Goal: Check status: Check status

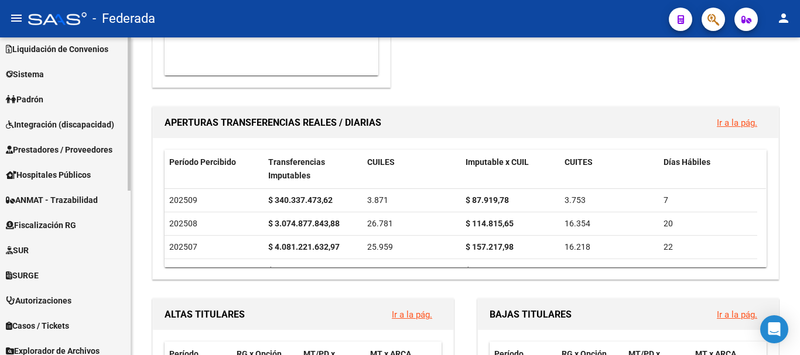
scroll to position [341, 0]
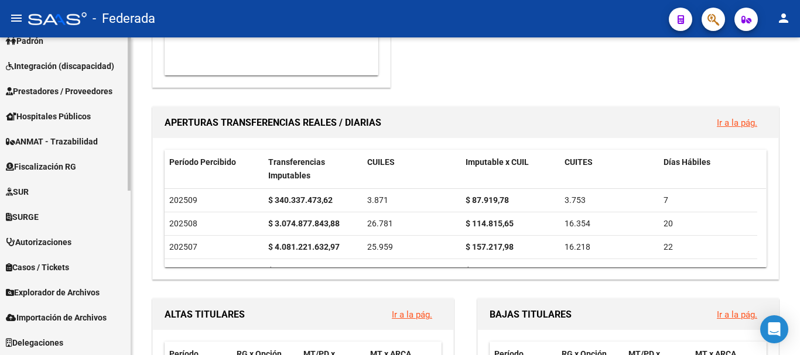
click at [43, 316] on span "Importación de Archivos" at bounding box center [56, 318] width 101 height 13
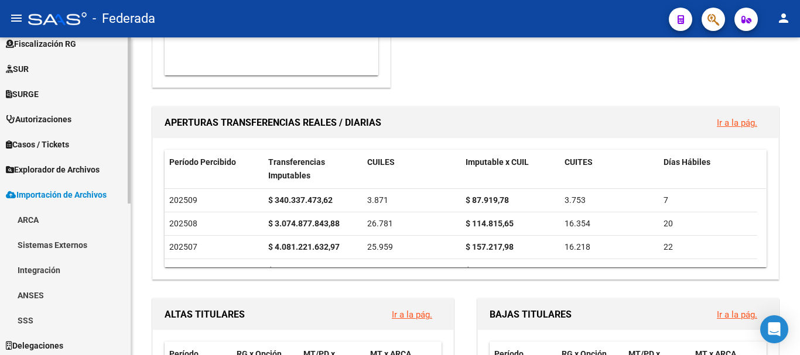
scroll to position [291, 0]
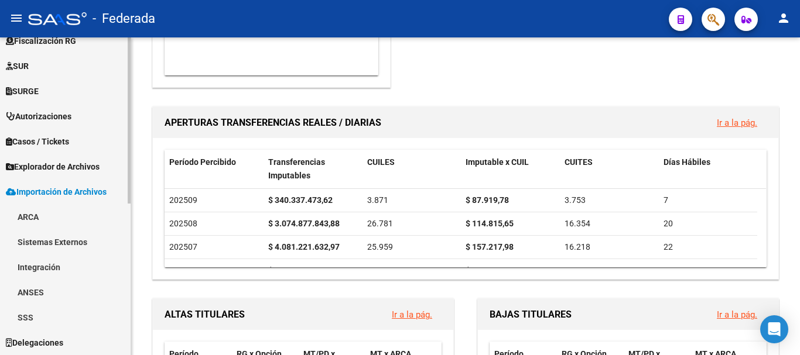
click at [41, 319] on link "SSS" at bounding box center [65, 317] width 131 height 25
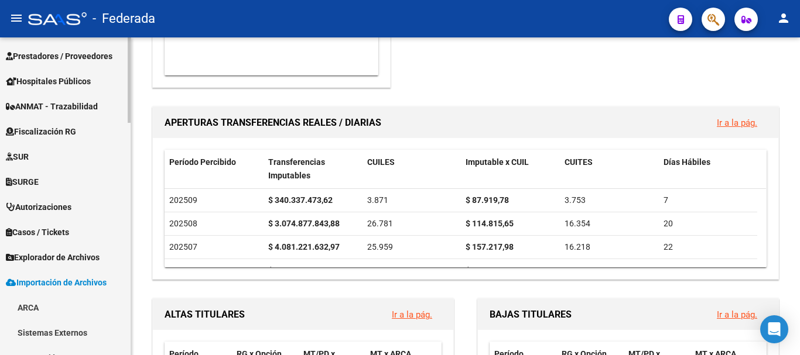
scroll to position [174, 0]
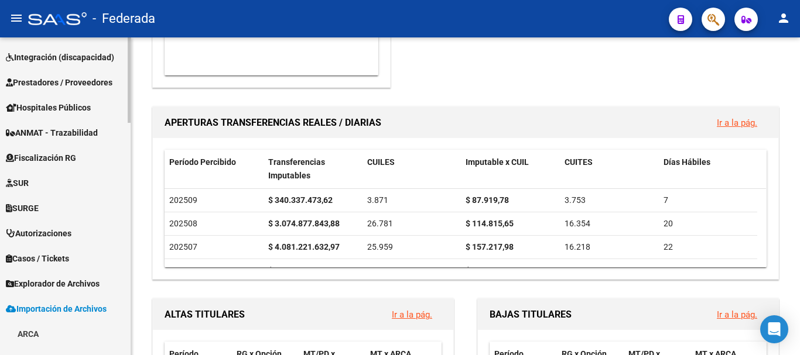
click at [52, 306] on span "Importación de Archivos" at bounding box center [56, 309] width 101 height 13
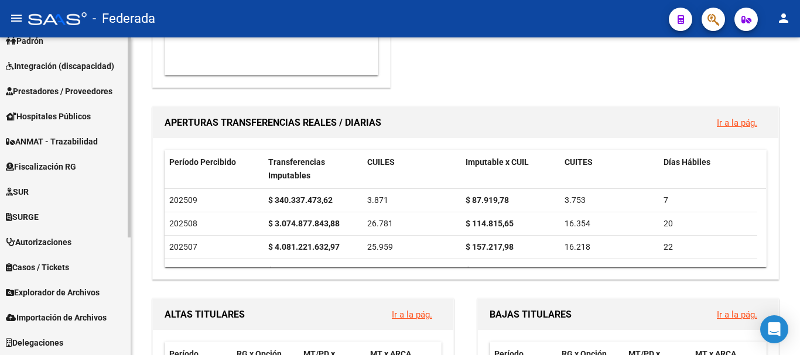
scroll to position [165, 0]
click at [60, 289] on span "Explorador de Archivos" at bounding box center [53, 292] width 94 height 13
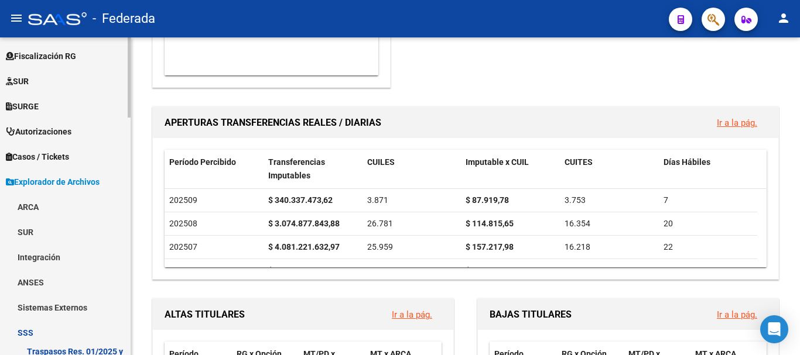
scroll to position [282, 0]
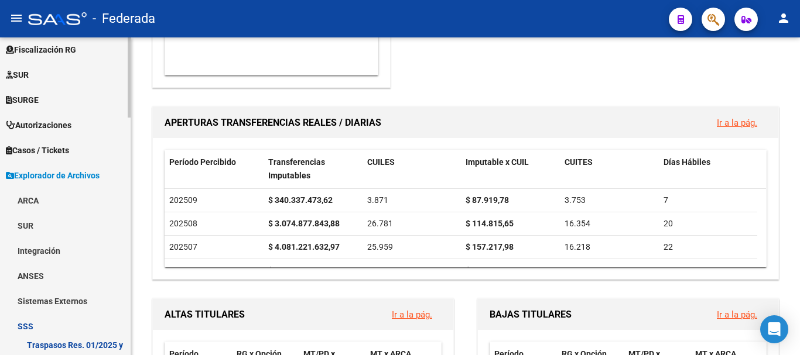
click at [37, 326] on link "SSS" at bounding box center [65, 326] width 131 height 25
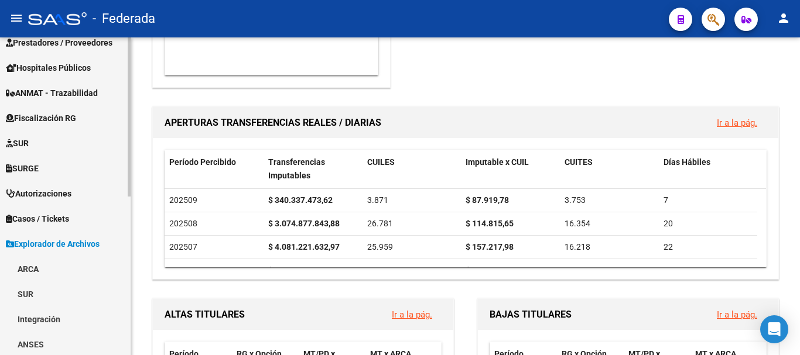
scroll to position [316, 0]
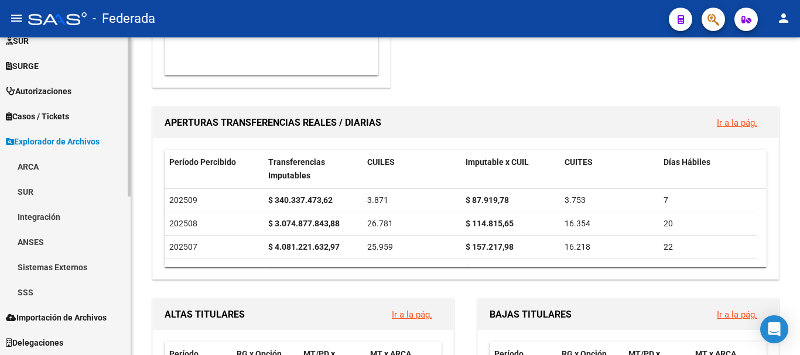
click at [72, 139] on span "Explorador de Archivos" at bounding box center [53, 141] width 94 height 13
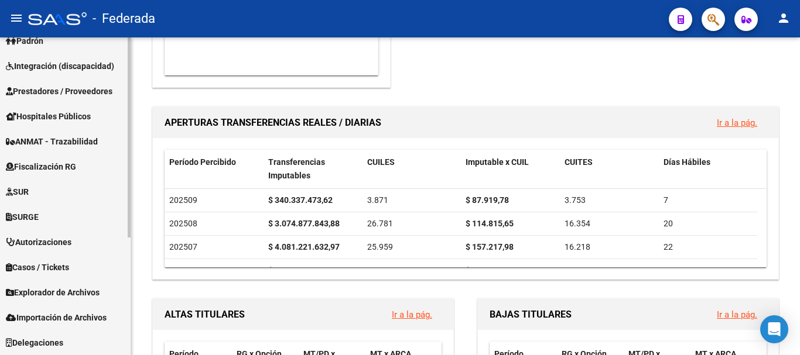
scroll to position [165, 0]
click at [67, 316] on span "Importación de Archivos" at bounding box center [56, 318] width 101 height 13
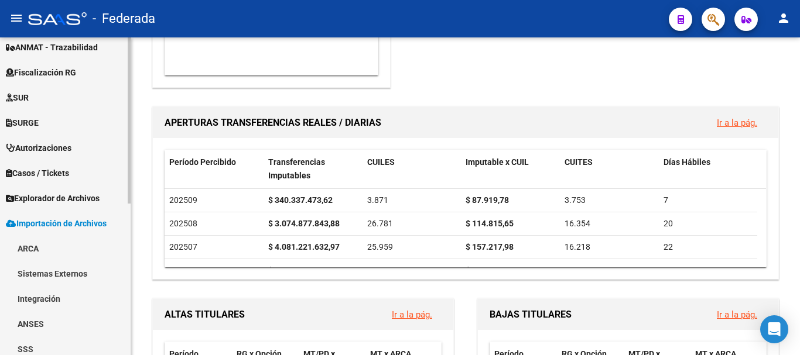
scroll to position [291, 0]
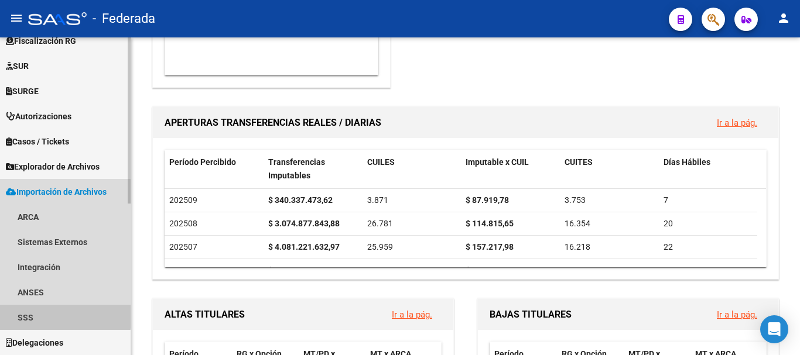
click at [31, 314] on link "SSS" at bounding box center [65, 317] width 131 height 25
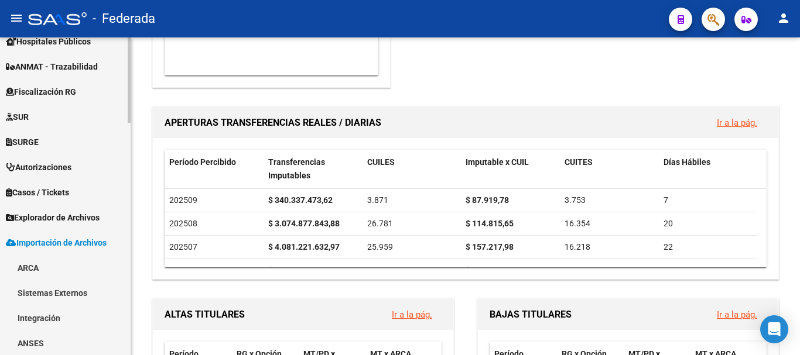
scroll to position [220, 0]
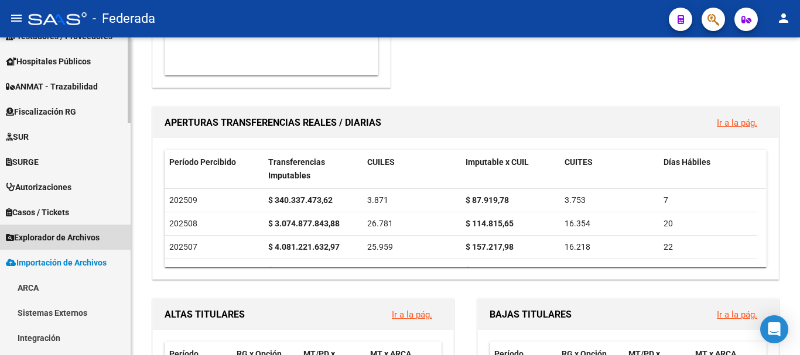
click at [89, 239] on span "Explorador de Archivos" at bounding box center [53, 237] width 94 height 13
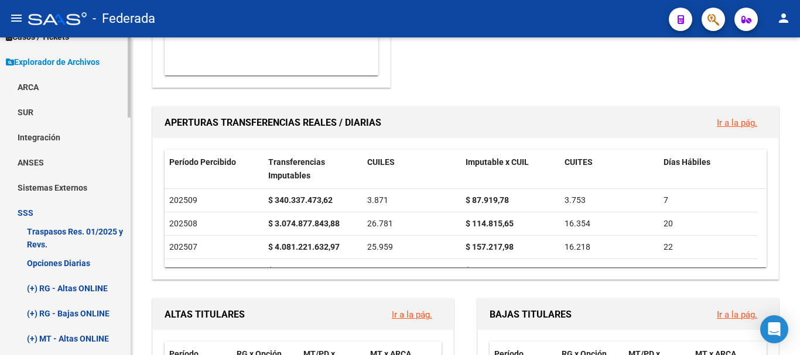
scroll to position [454, 0]
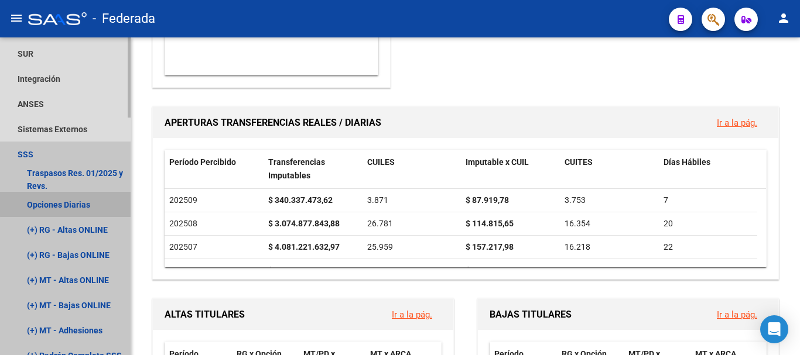
click at [71, 201] on link "Opciones Diarias" at bounding box center [65, 204] width 131 height 25
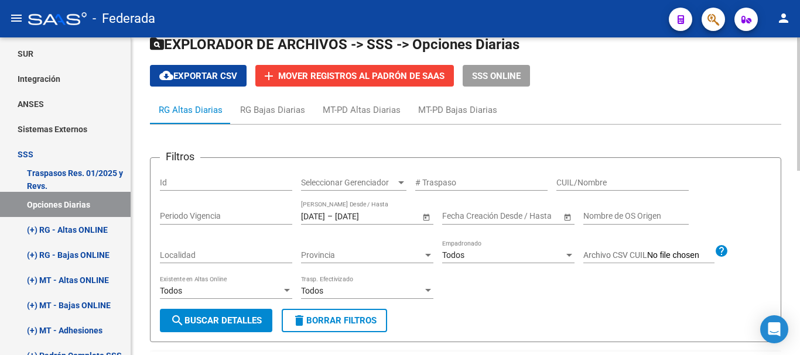
scroll to position [30, 0]
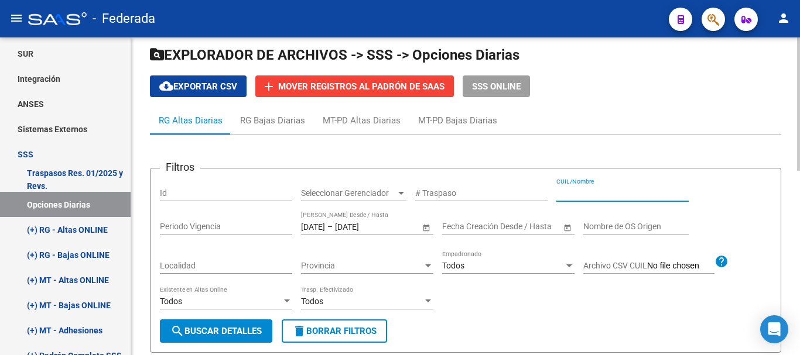
click at [580, 189] on input "CUIL/Nombre" at bounding box center [622, 194] width 132 height 10
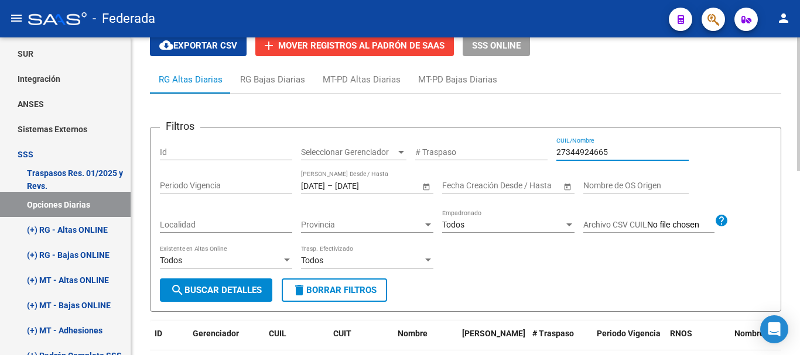
scroll to position [89, 0]
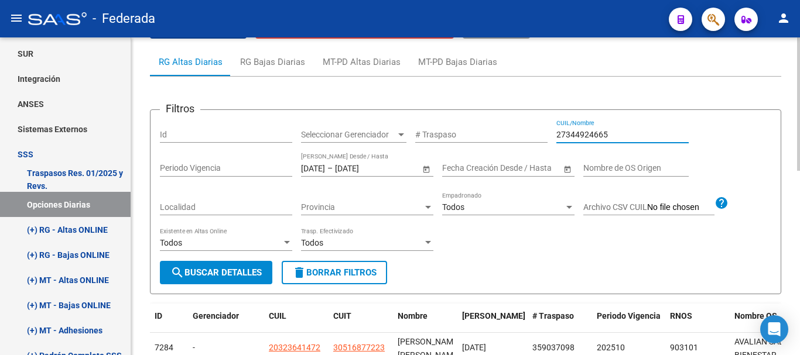
type input "27344924665"
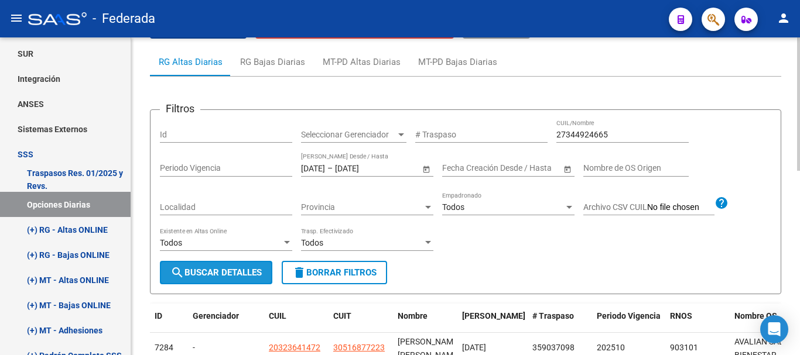
click at [232, 269] on span "search Buscar Detalles" at bounding box center [215, 273] width 91 height 11
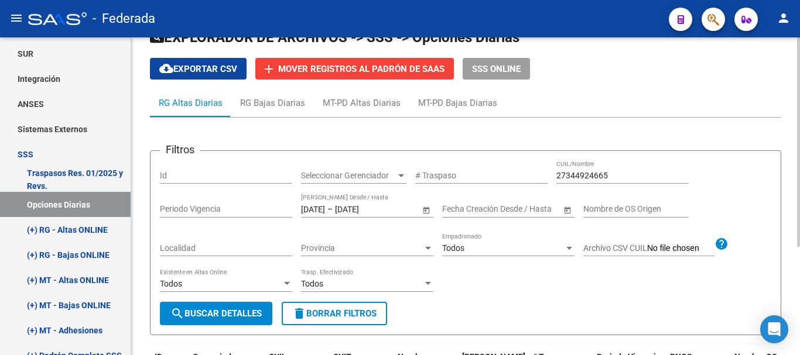
scroll to position [47, 0]
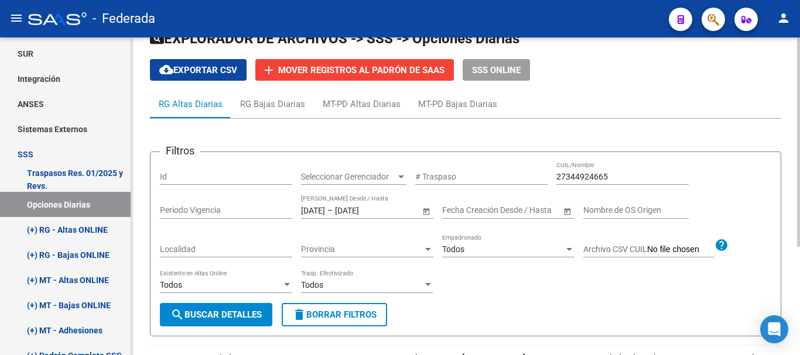
click at [378, 211] on input "[DATE]" at bounding box center [363, 211] width 57 height 10
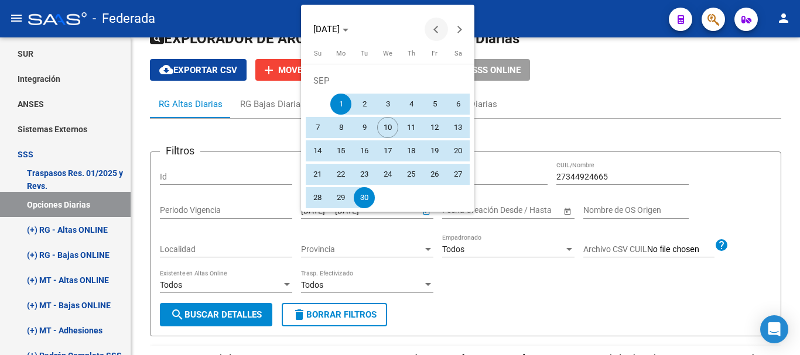
click at [431, 28] on span "Previous month" at bounding box center [436, 29] width 23 height 23
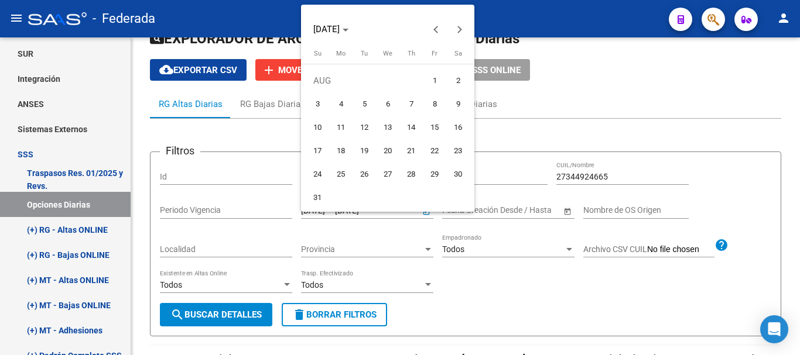
click at [440, 74] on span "1" at bounding box center [434, 80] width 21 height 21
type input "[DATE]"
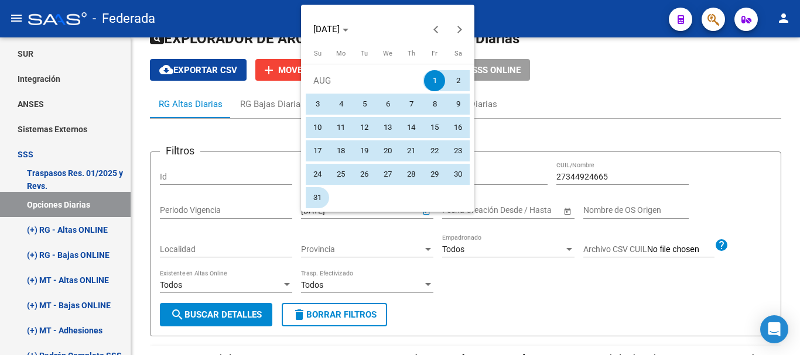
click at [324, 203] on span "31" at bounding box center [317, 197] width 21 height 21
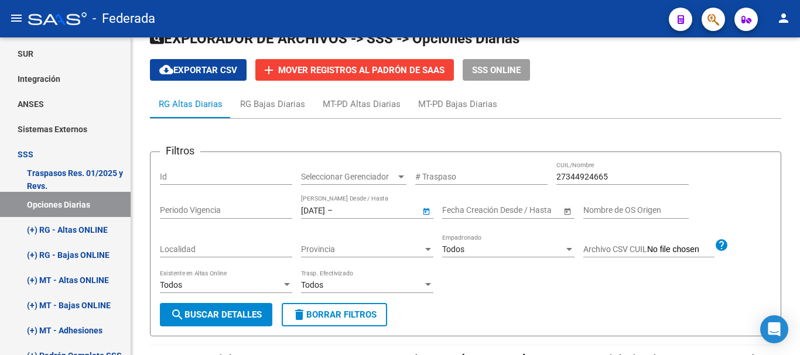
type input "[DATE]"
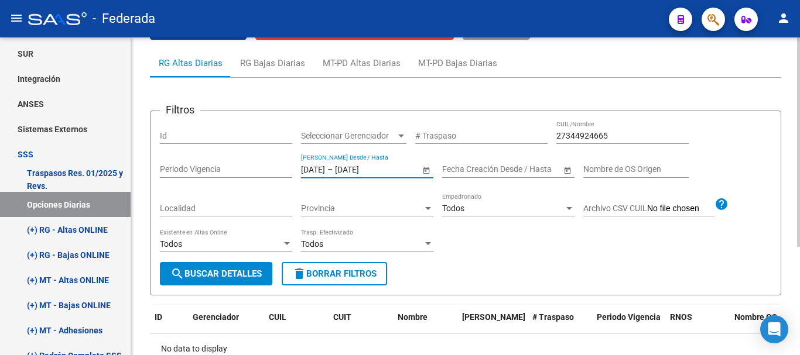
scroll to position [105, 0]
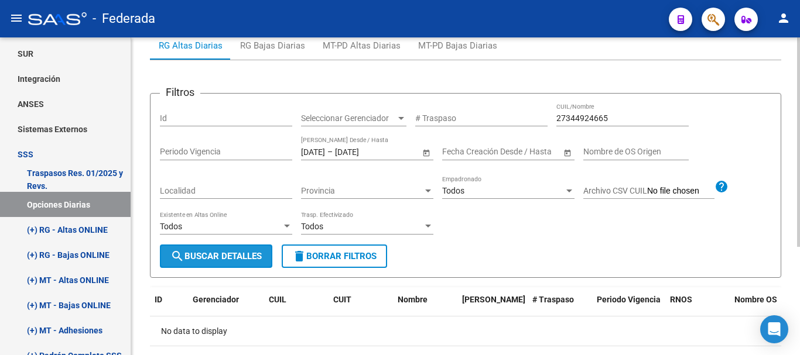
click at [237, 256] on span "search Buscar Detalles" at bounding box center [215, 256] width 91 height 11
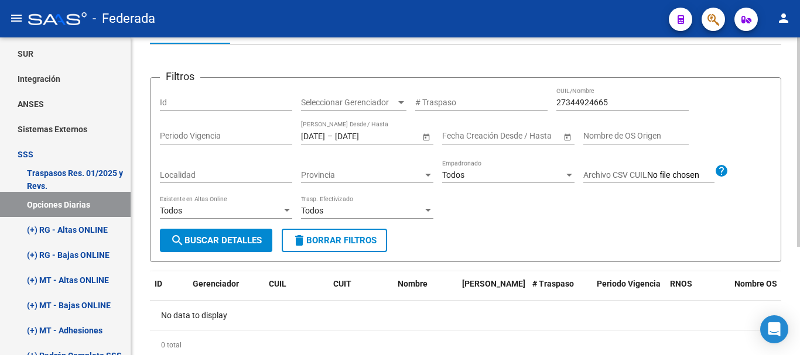
scroll to position [47, 0]
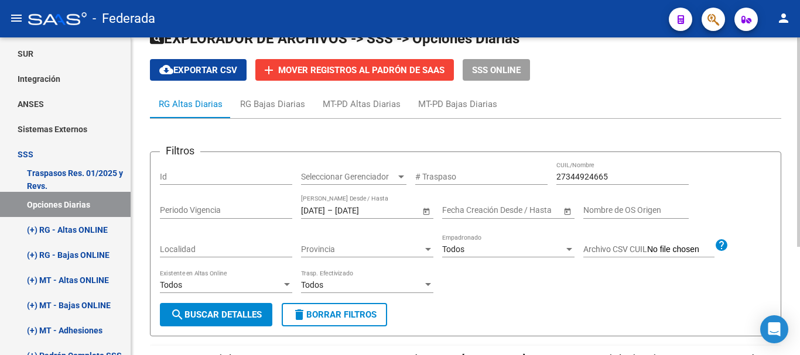
click at [424, 208] on span "Open calendar" at bounding box center [426, 211] width 28 height 28
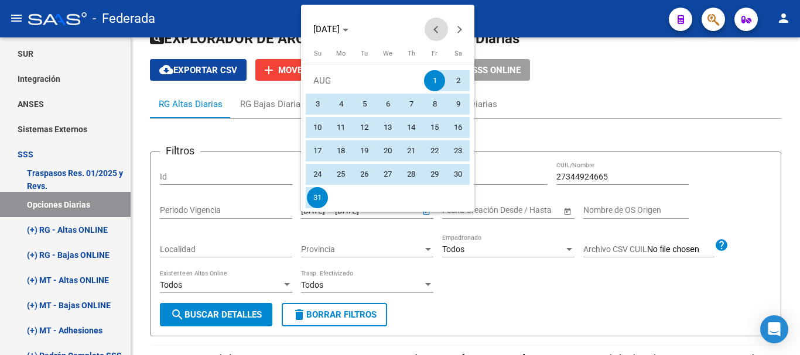
click at [436, 29] on button "Previous month" at bounding box center [436, 29] width 23 height 23
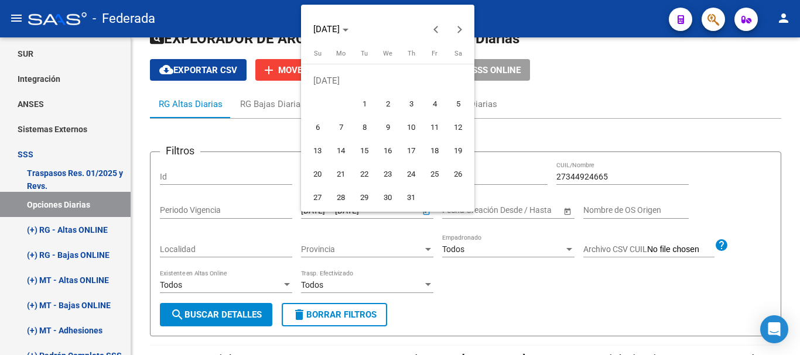
click at [369, 102] on span "1" at bounding box center [364, 104] width 21 height 21
type input "[DATE]"
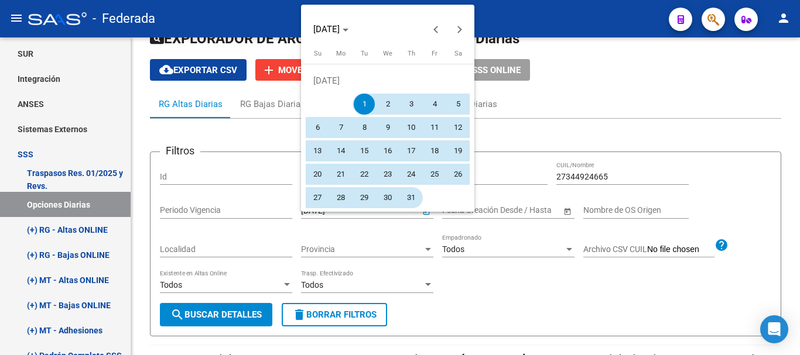
click at [414, 192] on span "31" at bounding box center [411, 197] width 21 height 21
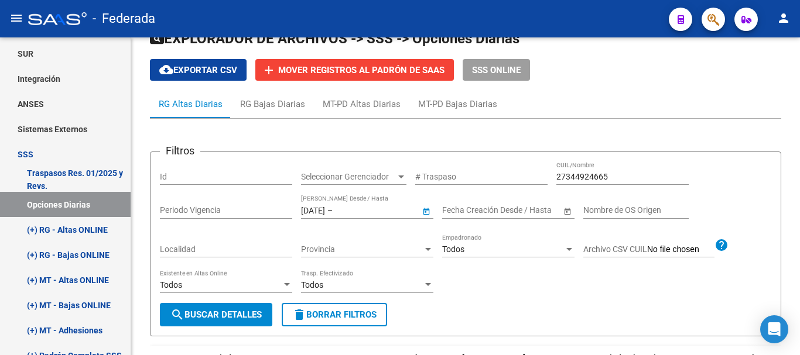
type input "[DATE]"
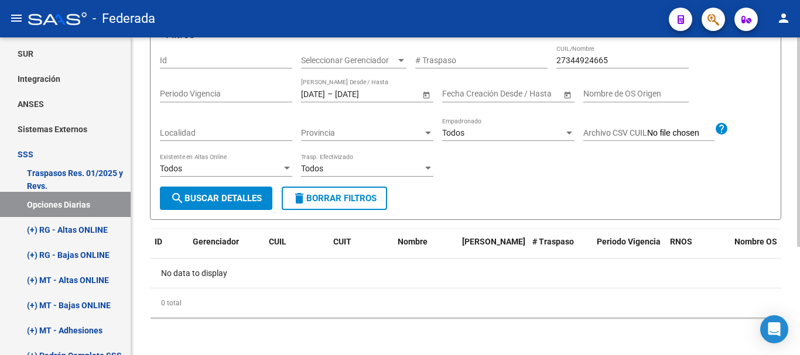
click at [248, 202] on span "search Buscar Detalles" at bounding box center [215, 198] width 91 height 11
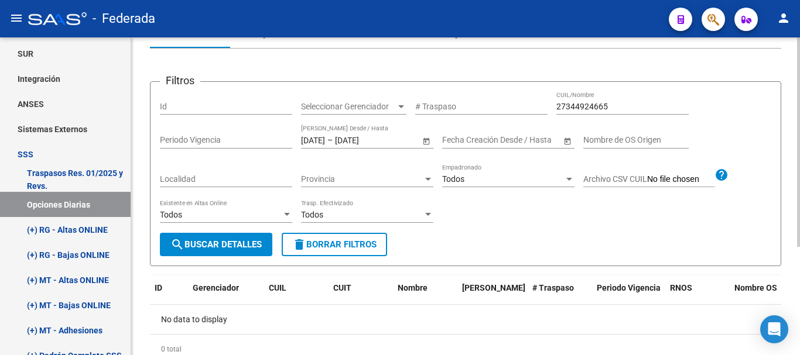
scroll to position [0, 0]
